Goal: Book appointment/travel/reservation

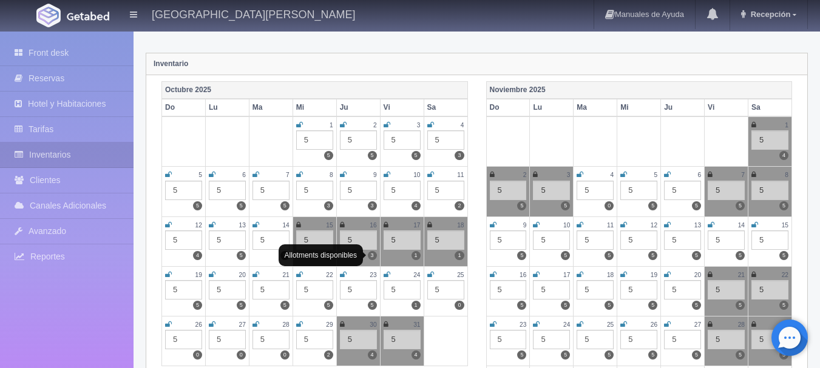
scroll to position [243, 0]
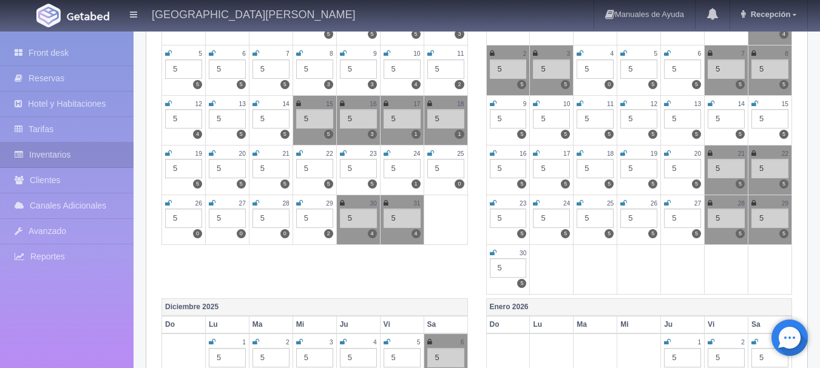
click at [168, 209] on div "5" at bounding box center [183, 218] width 37 height 19
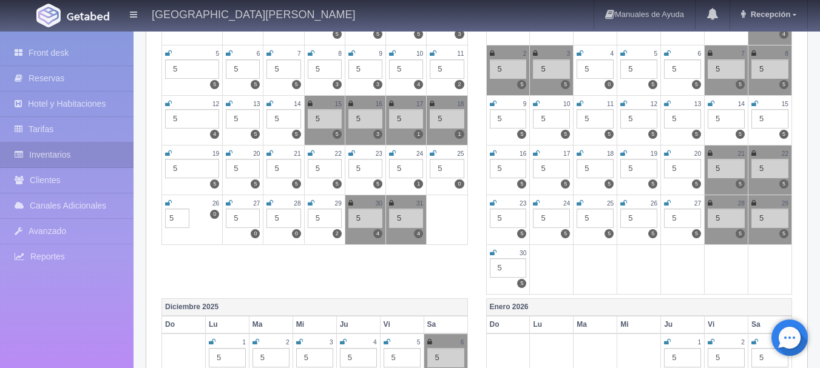
click at [168, 203] on icon at bounding box center [168, 203] width 7 height 7
click at [234, 198] on div "27" at bounding box center [243, 203] width 34 height 10
click at [226, 201] on icon at bounding box center [229, 203] width 7 height 7
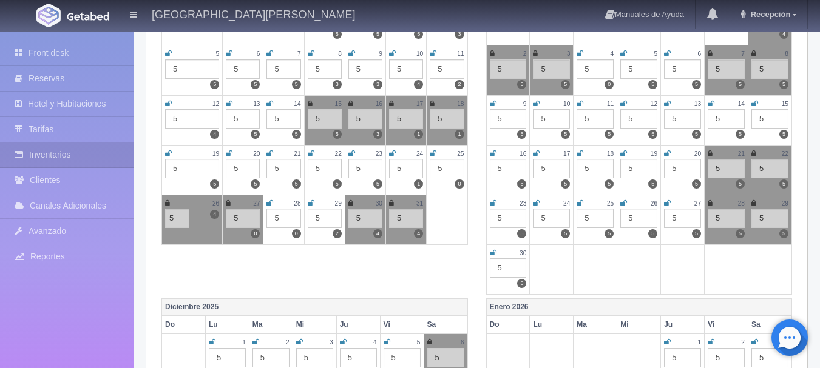
click at [266, 203] on td "28 5 0" at bounding box center [283, 220] width 41 height 50
click at [273, 201] on icon at bounding box center [269, 203] width 7 height 7
click at [309, 203] on icon at bounding box center [311, 203] width 7 height 7
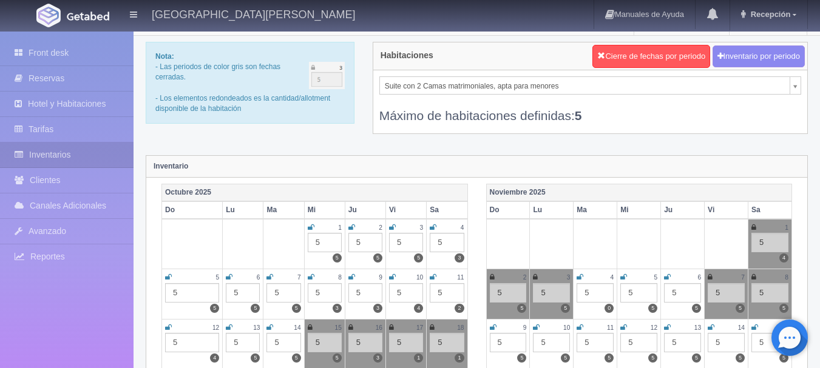
scroll to position [0, 0]
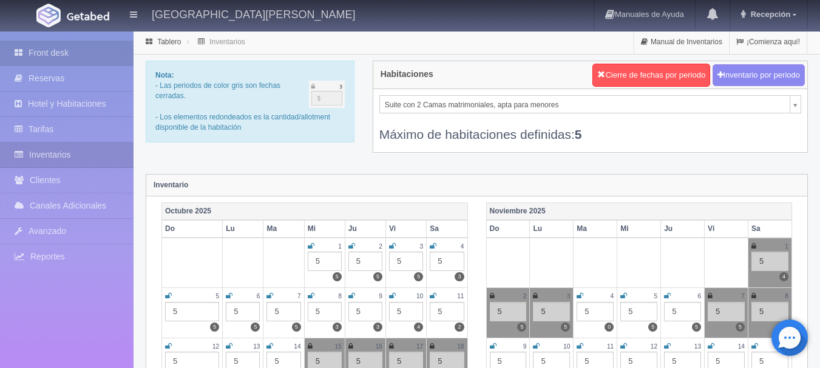
click at [62, 50] on link "Front desk" at bounding box center [66, 53] width 133 height 25
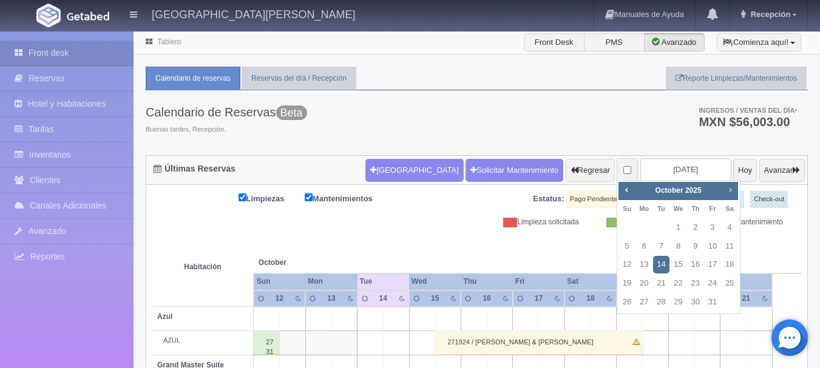
click at [734, 186] on span "Next" at bounding box center [730, 190] width 10 height 10
click at [682, 261] on link "17" at bounding box center [678, 265] width 16 height 18
type input "[DATE]"
